Goal: Information Seeking & Learning: Learn about a topic

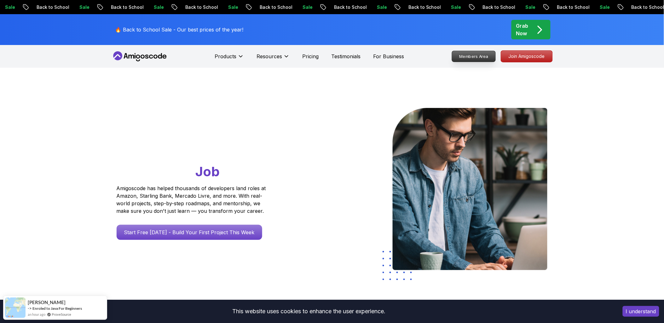
click at [468, 58] on p "Members Area" at bounding box center [474, 56] width 44 height 11
click at [518, 4] on div "Sale Back to School" at bounding box center [541, 7] width 74 height 7
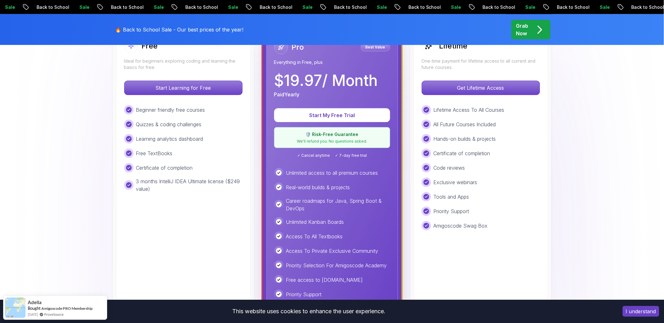
scroll to position [140, 0]
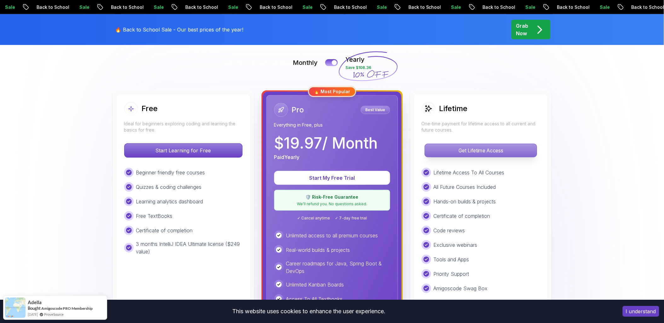
click at [494, 150] on p "Get Lifetime Access" at bounding box center [481, 150] width 112 height 13
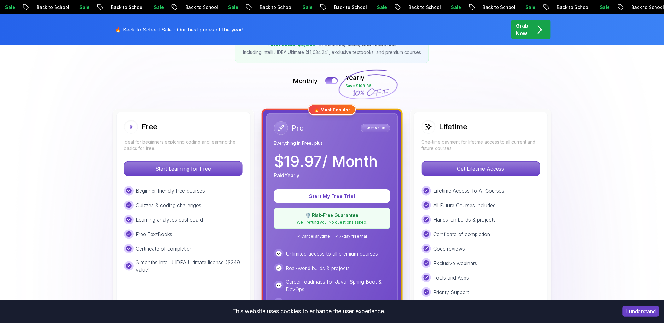
scroll to position [140, 0]
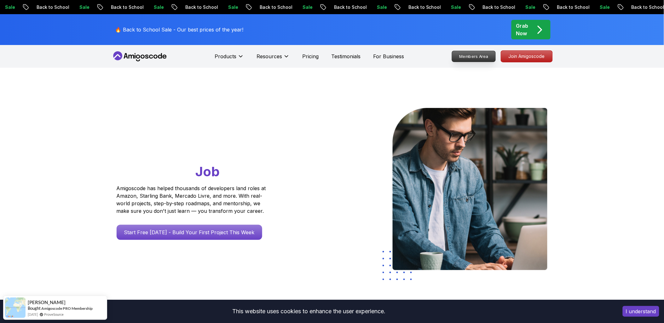
click at [485, 55] on p "Members Area" at bounding box center [474, 56] width 44 height 11
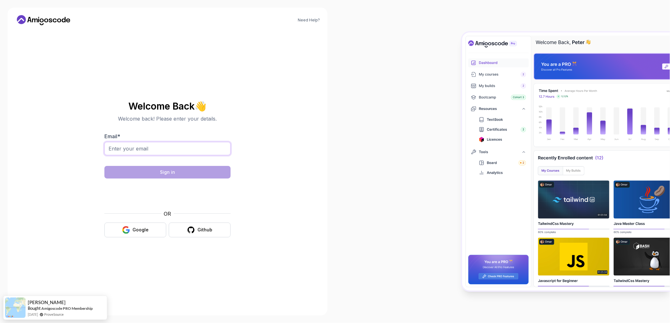
click at [207, 144] on input "Email *" at bounding box center [167, 148] width 126 height 13
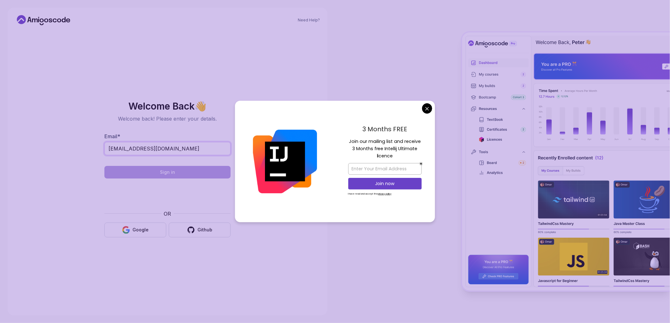
type input "[EMAIL_ADDRESS][DOMAIN_NAME]"
click at [423, 112] on div "3 Months FREE Join our mailing list and receive 3 Months free Intellij Ultimate…" at bounding box center [385, 162] width 100 height 122
click at [425, 110] on body "Need Help? Welcome Back 👋 Welcome back! Please enter your details. Email * [EMA…" at bounding box center [335, 161] width 670 height 323
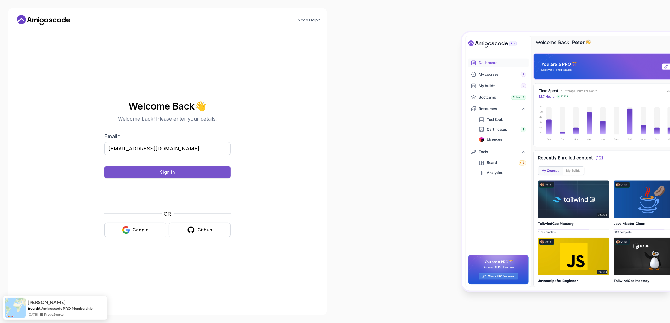
click at [181, 171] on button "Sign in" at bounding box center [167, 172] width 126 height 13
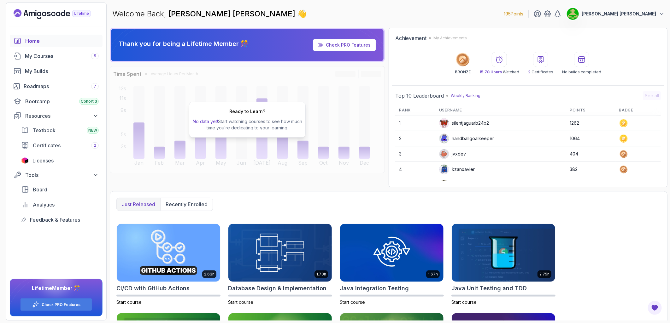
click at [540, 61] on icon at bounding box center [541, 60] width 8 height 8
click at [538, 73] on p "2 Certificates" at bounding box center [540, 72] width 25 height 5
click at [448, 39] on p "My Achievements" at bounding box center [449, 38] width 33 height 5
click at [56, 55] on div "My Courses 5" at bounding box center [62, 56] width 74 height 8
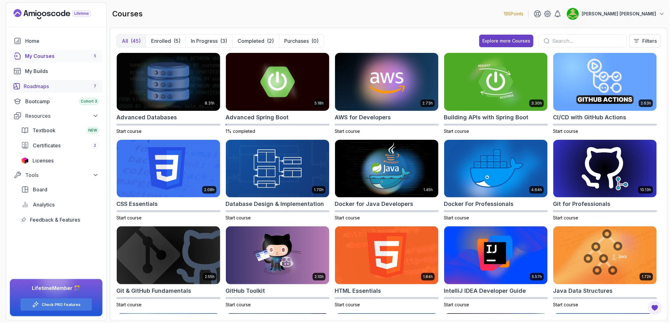
click at [43, 84] on div "Roadmaps 7" at bounding box center [61, 87] width 75 height 8
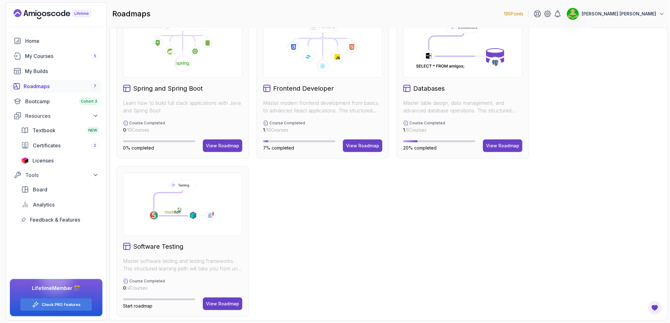
scroll to position [187, 0]
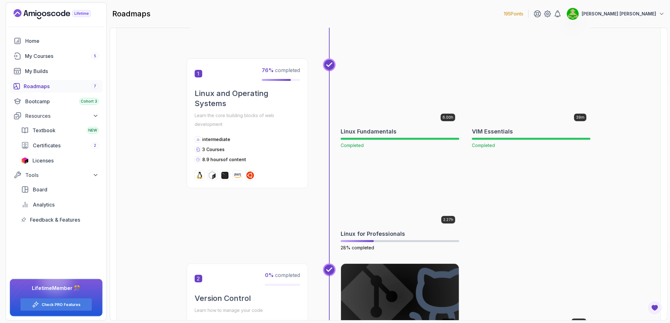
scroll to position [105, 0]
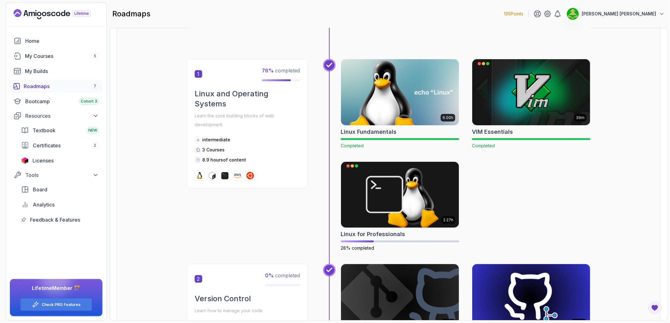
click at [376, 134] on h2 "Linux Fundamentals" at bounding box center [368, 132] width 56 height 9
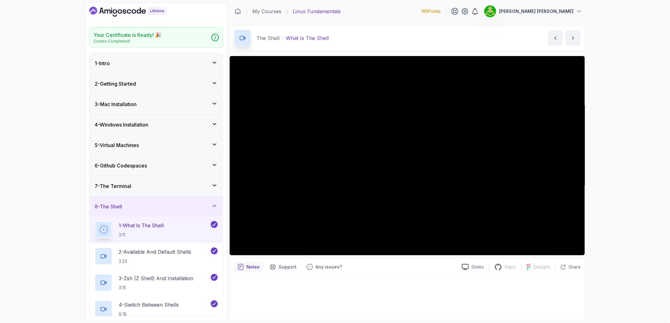
click at [162, 65] on div "1 - Intro" at bounding box center [156, 64] width 123 height 8
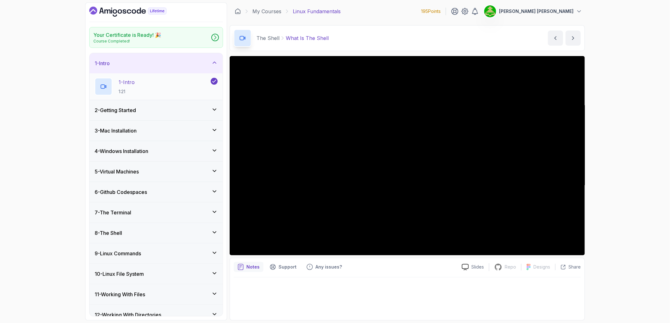
click at [132, 83] on p "1 - Intro" at bounding box center [127, 82] width 16 height 8
